Goal: Task Accomplishment & Management: Manage account settings

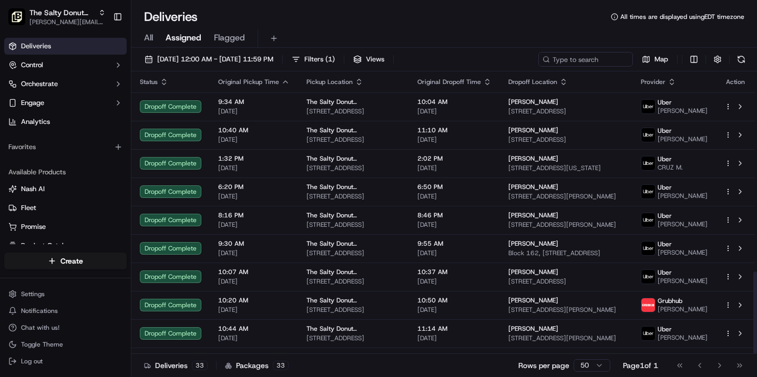
scroll to position [687, 0]
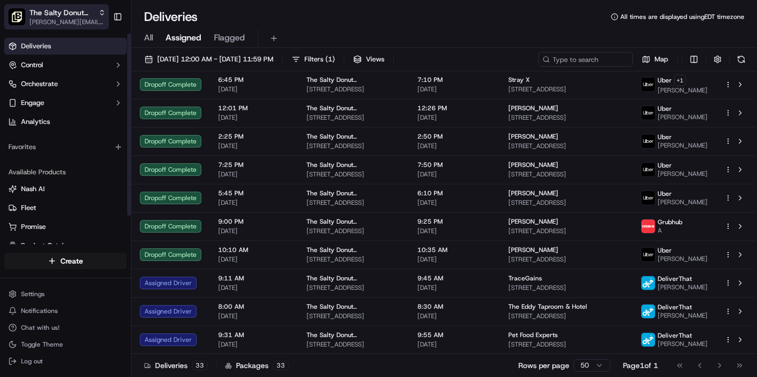
click at [84, 13] on span "The Salty Donut ([PERSON_NAME])" at bounding box center [61, 12] width 65 height 11
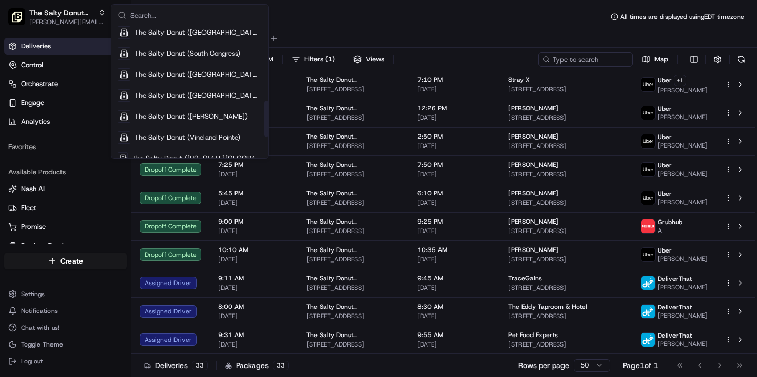
scroll to position [261, 0]
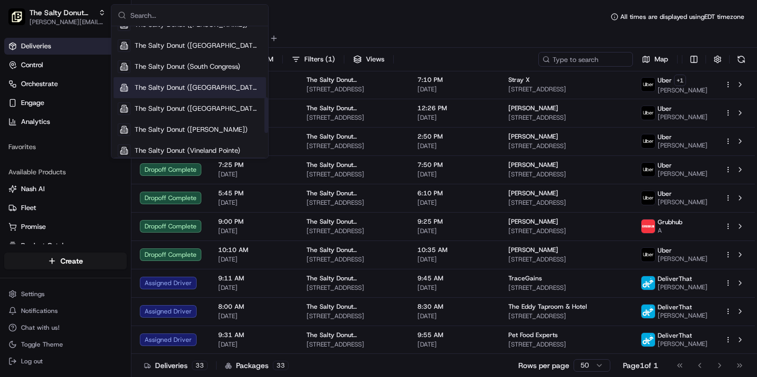
click at [206, 92] on div "The Salty Donut ([GEOGRAPHIC_DATA])" at bounding box center [189, 87] width 152 height 21
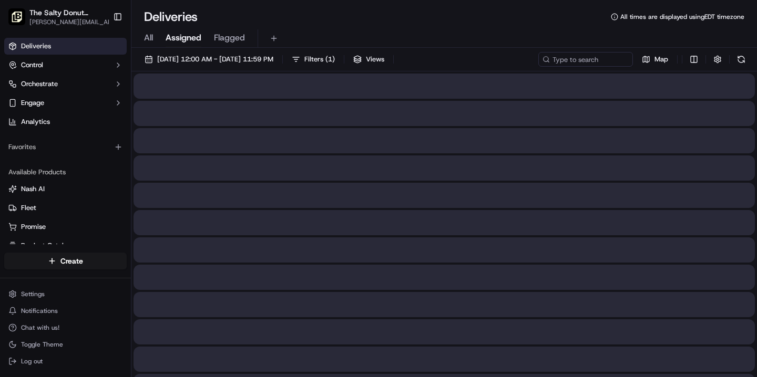
click at [148, 38] on span "All" at bounding box center [148, 38] width 9 height 13
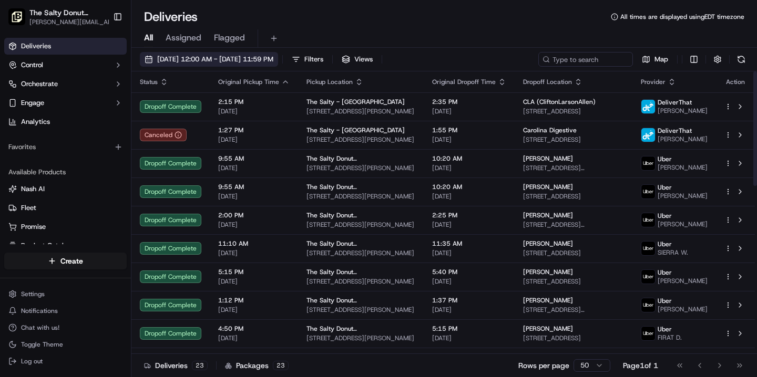
click at [244, 61] on span "[DATE] 12:00 AM - [DATE] 11:59 PM" at bounding box center [215, 59] width 116 height 9
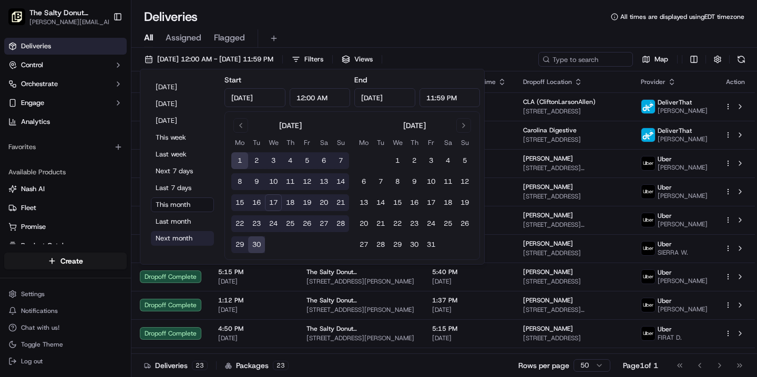
click at [184, 236] on button "Next month" at bounding box center [182, 238] width 63 height 15
type input "[DATE]"
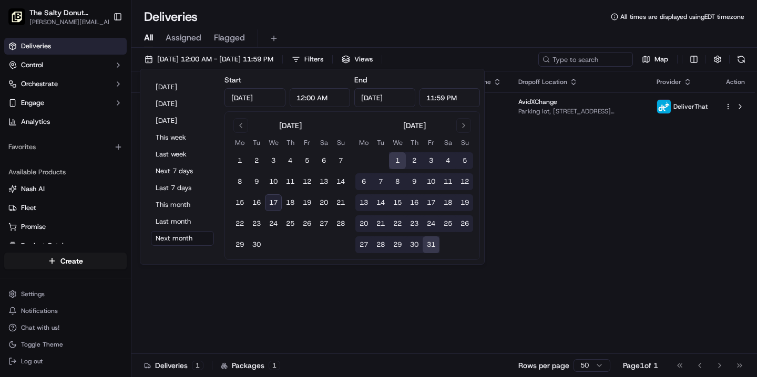
click at [350, 28] on div "All Assigned Flagged" at bounding box center [443, 36] width 625 height 23
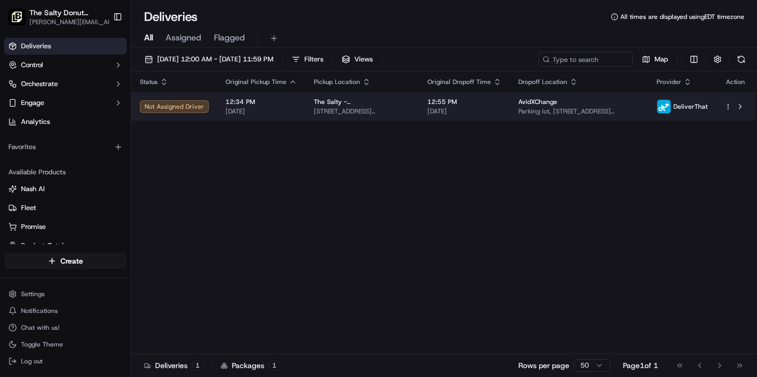
click at [730, 107] on html "The Salty Donut ([GEOGRAPHIC_DATA]) [PERSON_NAME][EMAIL_ADDRESS][DOMAIN_NAME] T…" at bounding box center [378, 188] width 757 height 377
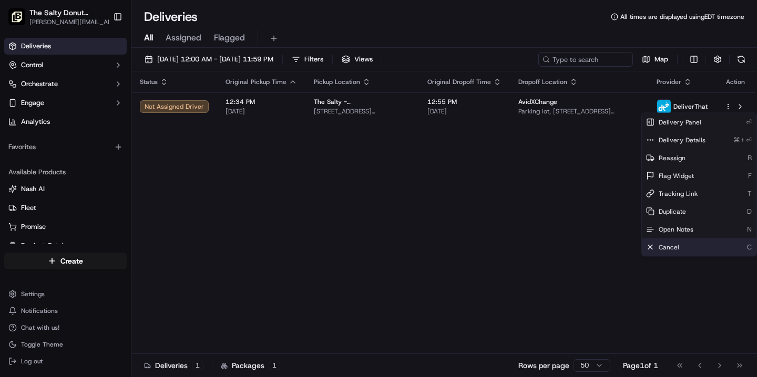
click at [662, 248] on span "Cancel" at bounding box center [668, 247] width 20 height 8
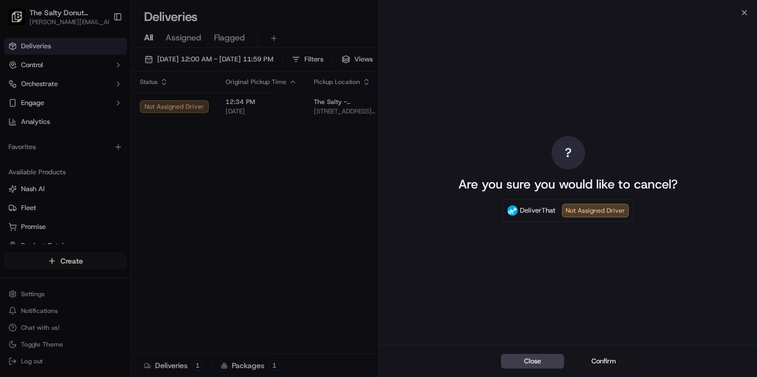
click at [596, 362] on button "Confirm" at bounding box center [603, 361] width 63 height 15
